Goal: Information Seeking & Learning: Learn about a topic

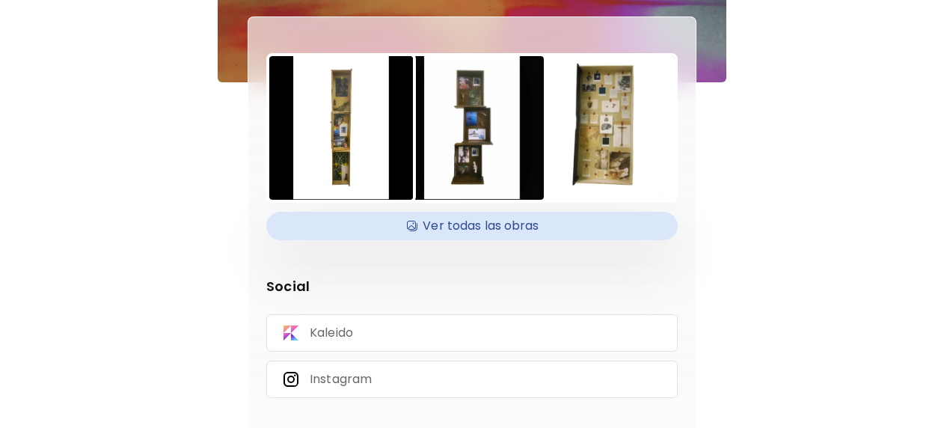
scroll to position [150, 0]
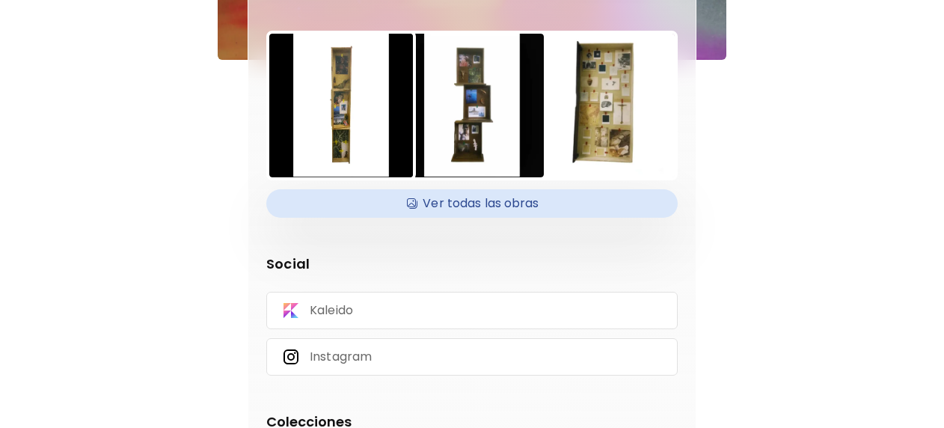
click at [450, 200] on h4 "Ver todas las obras" at bounding box center [471, 203] width 393 height 22
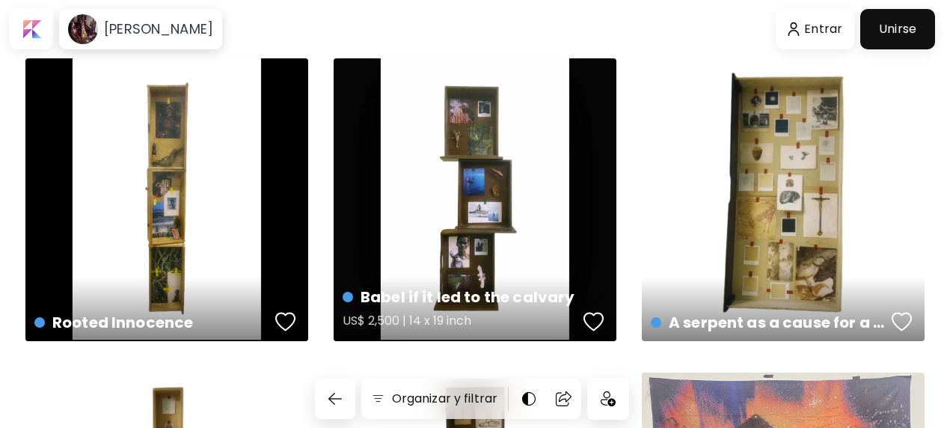
click at [479, 196] on div "Babel if it led to the calvary US$ 2,500 | 14 x 19 inch" at bounding box center [475, 199] width 283 height 283
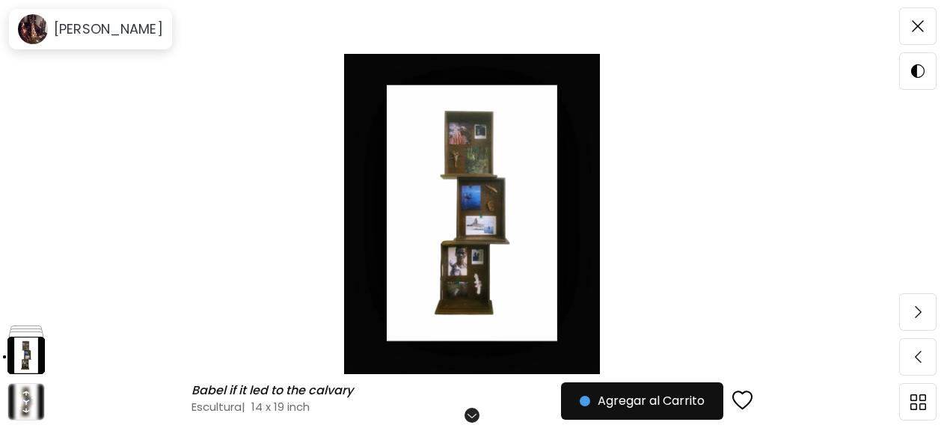
click at [477, 159] on img at bounding box center [472, 214] width 818 height 320
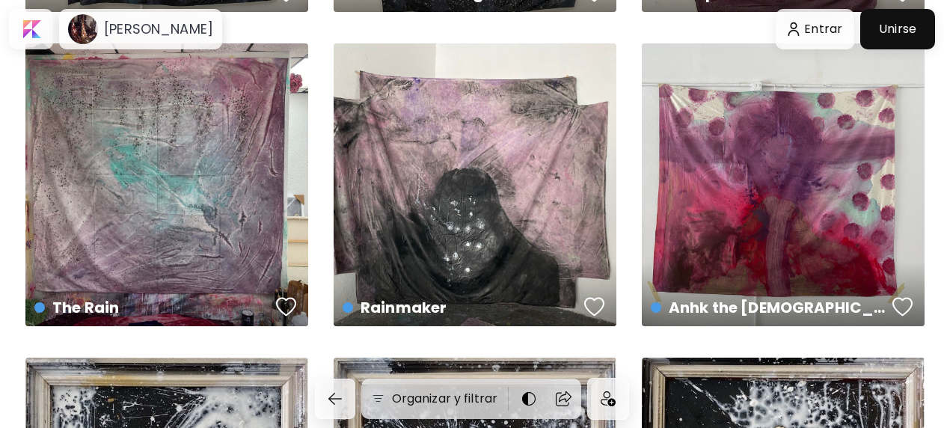
scroll to position [7853, 0]
